Goal: Task Accomplishment & Management: Complete application form

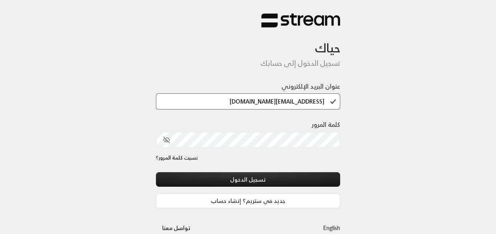
type input "[EMAIL_ADDRESS][DOMAIN_NAME]"
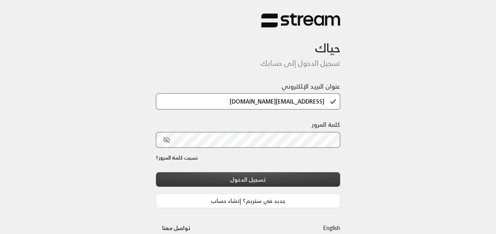
click at [247, 175] on button "تسجيل الدخول" at bounding box center [248, 179] width 185 height 15
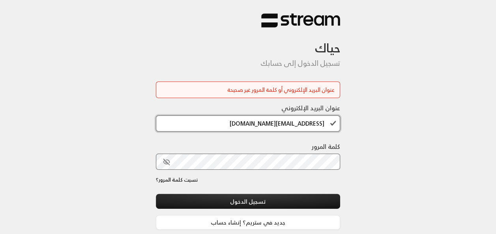
click at [301, 121] on input "[EMAIL_ADDRESS][DOMAIN_NAME]" at bounding box center [248, 124] width 185 height 16
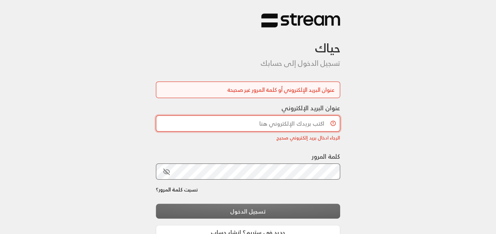
click at [293, 124] on input "عنوان البريد الإلكتروني" at bounding box center [248, 124] width 185 height 16
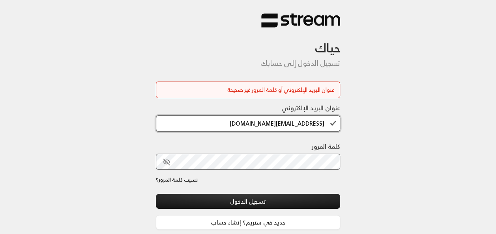
click at [290, 123] on input "[EMAIL_ADDRESS][DOMAIN_NAME]" at bounding box center [248, 124] width 185 height 16
drag, startPoint x: 290, startPoint y: 123, endPoint x: 237, endPoint y: 125, distance: 52.5
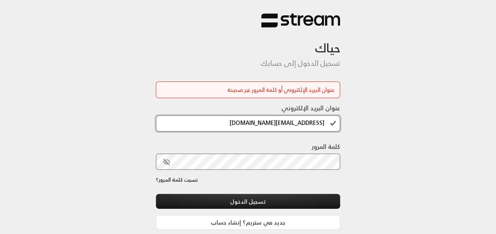
click at [237, 125] on input "[EMAIL_ADDRESS][DOMAIN_NAME]" at bounding box center [248, 124] width 185 height 16
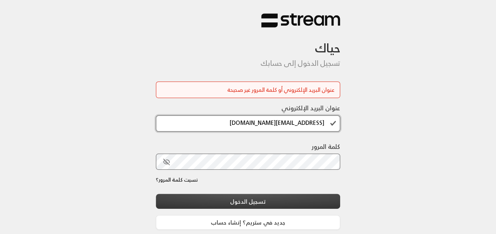
type input "[EMAIL_ADDRESS][DOMAIN_NAME]"
click at [312, 198] on button "تسجيل الدخول" at bounding box center [248, 201] width 185 height 15
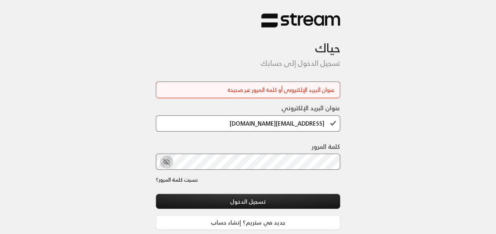
click at [166, 160] on icon "toggle password visibility" at bounding box center [166, 162] width 6 height 6
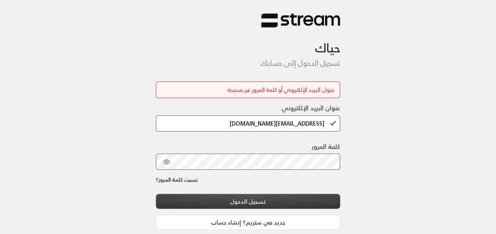
click at [301, 200] on button "تسجيل الدخول" at bounding box center [248, 201] width 185 height 15
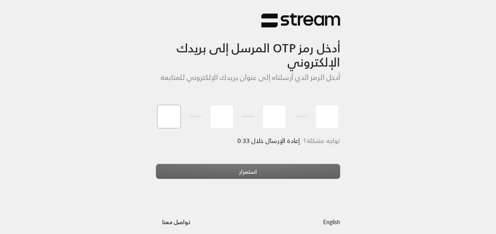
type input "3"
type input "7"
type input "0"
type input "3"
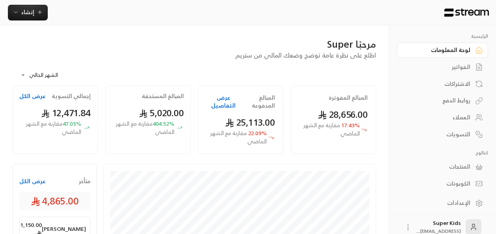
click at [26, 183] on button "عرض الكل" at bounding box center [32, 181] width 26 height 8
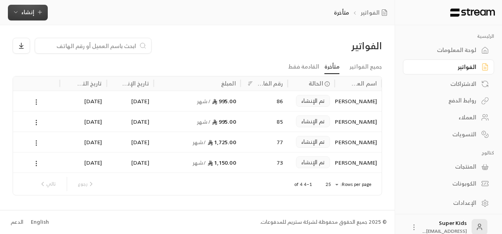
click at [18, 15] on icon "button" at bounding box center [16, 12] width 6 height 6
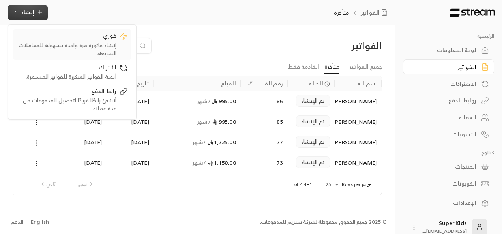
click at [98, 43] on div "إنشاء فاتورة مرة واحدة بسهولة للمعاملات السريعة." at bounding box center [66, 49] width 99 height 16
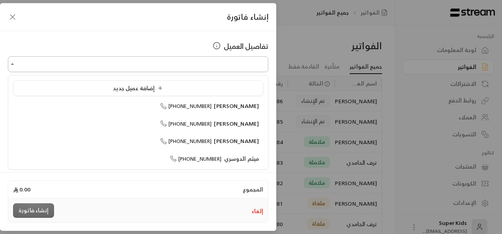
click at [238, 68] on input "اختر العميل" at bounding box center [138, 65] width 260 height 14
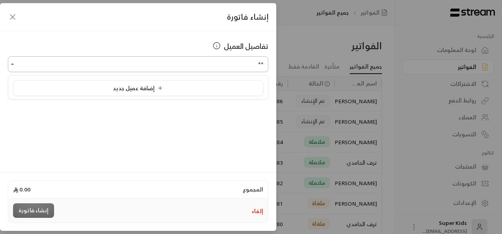
type input "*"
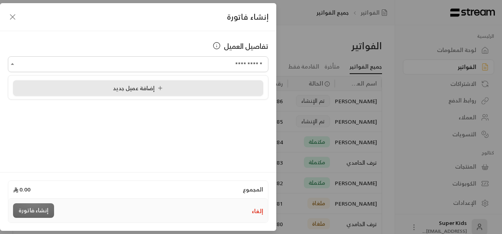
click at [208, 90] on div "إضافة عميل جديد" at bounding box center [137, 88] width 241 height 8
type input "**********"
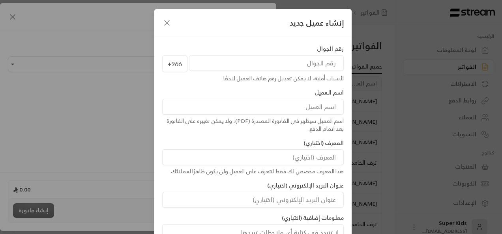
click at [297, 63] on input "tel" at bounding box center [266, 63] width 155 height 16
type input "554496106"
click at [308, 105] on input at bounding box center [252, 107] width 181 height 16
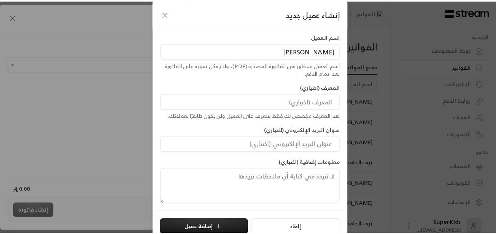
scroll to position [63, 0]
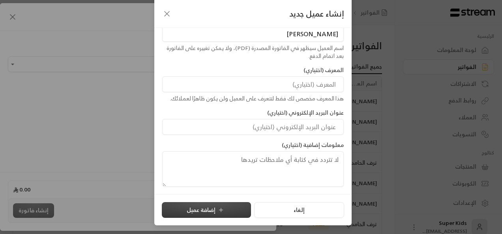
type input "[PERSON_NAME]"
click at [215, 213] on button "إضافة عميل" at bounding box center [206, 210] width 89 height 16
type input "**********"
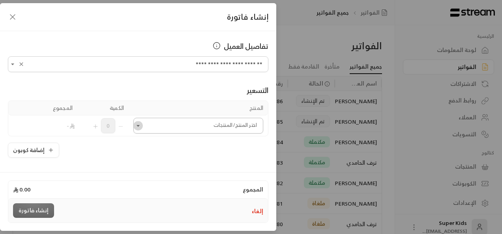
click at [139, 127] on icon "Open" at bounding box center [138, 126] width 8 height 8
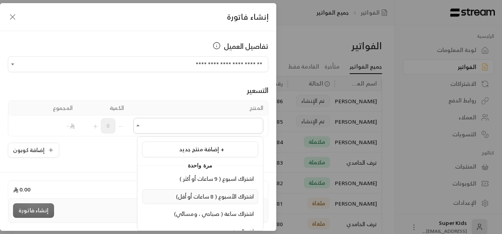
click at [209, 193] on span "اشتراك الأسبوع ( 8 ساعات أو أقل)" at bounding box center [215, 197] width 78 height 10
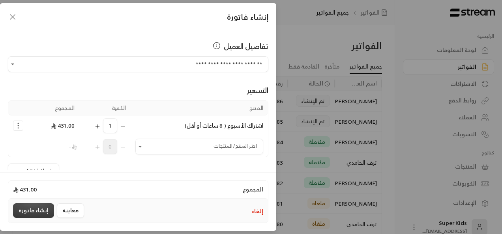
click at [37, 213] on button "إنشاء فاتورة" at bounding box center [33, 211] width 41 height 15
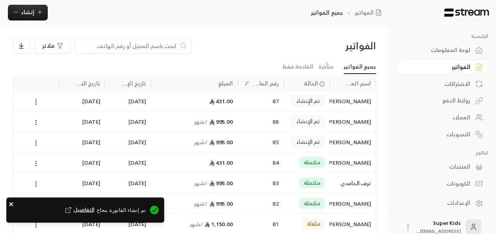
click at [10, 204] on icon "close" at bounding box center [11, 204] width 4 height 4
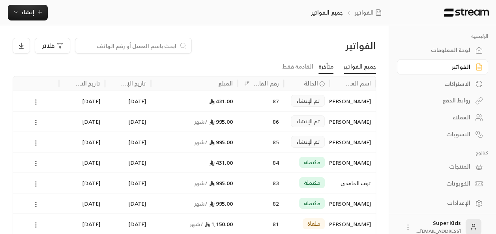
click at [327, 67] on link "متأخرة" at bounding box center [325, 67] width 15 height 14
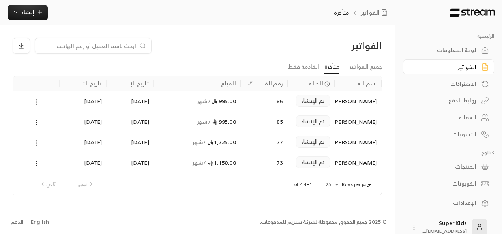
click at [468, 47] on div "لوحة المعلومات" at bounding box center [444, 50] width 63 height 8
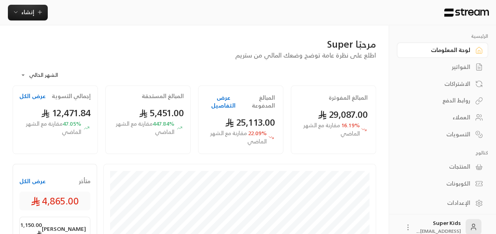
click at [450, 64] on div "الفواتير" at bounding box center [438, 67] width 63 height 8
